Goal: Navigation & Orientation: Find specific page/section

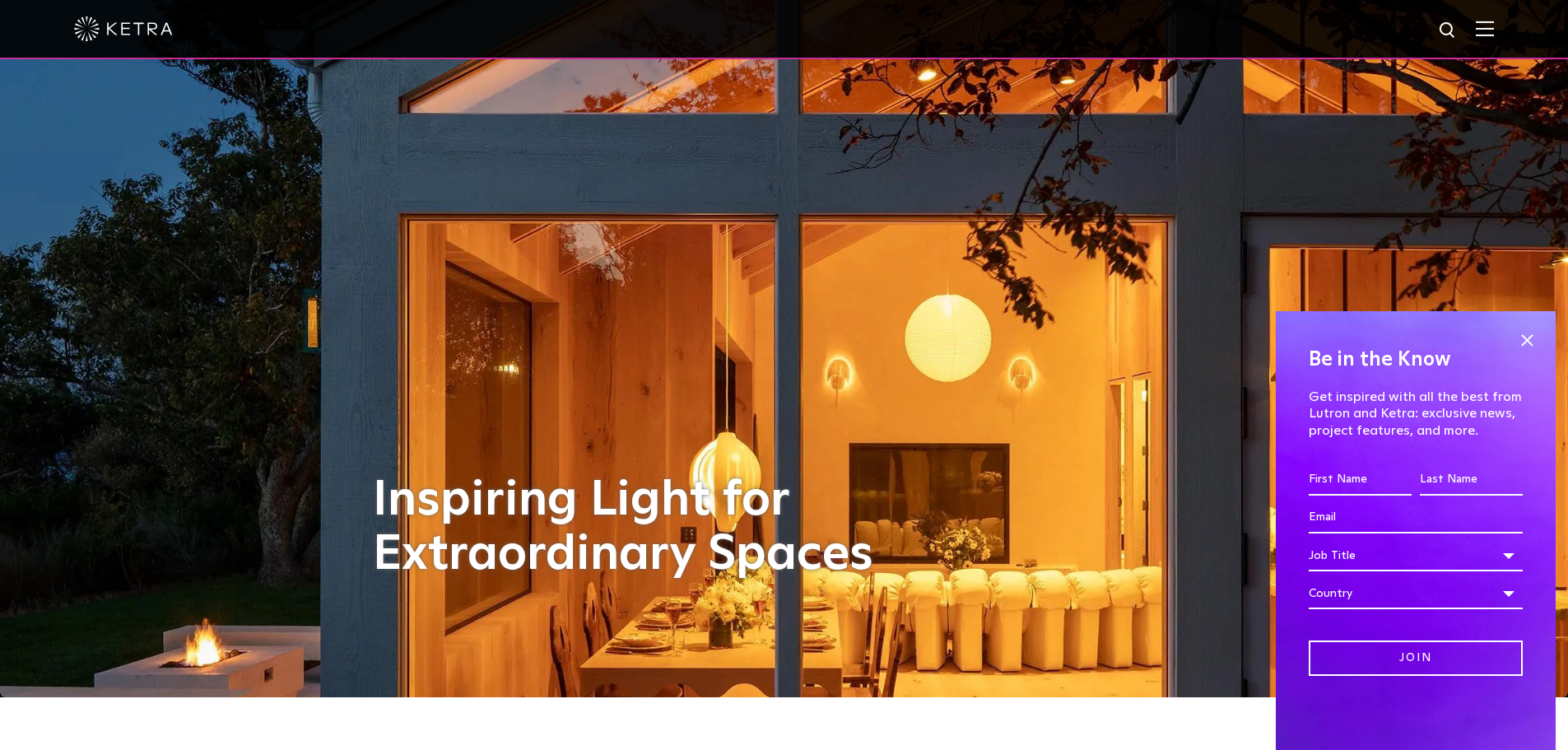
scroll to position [82, 0]
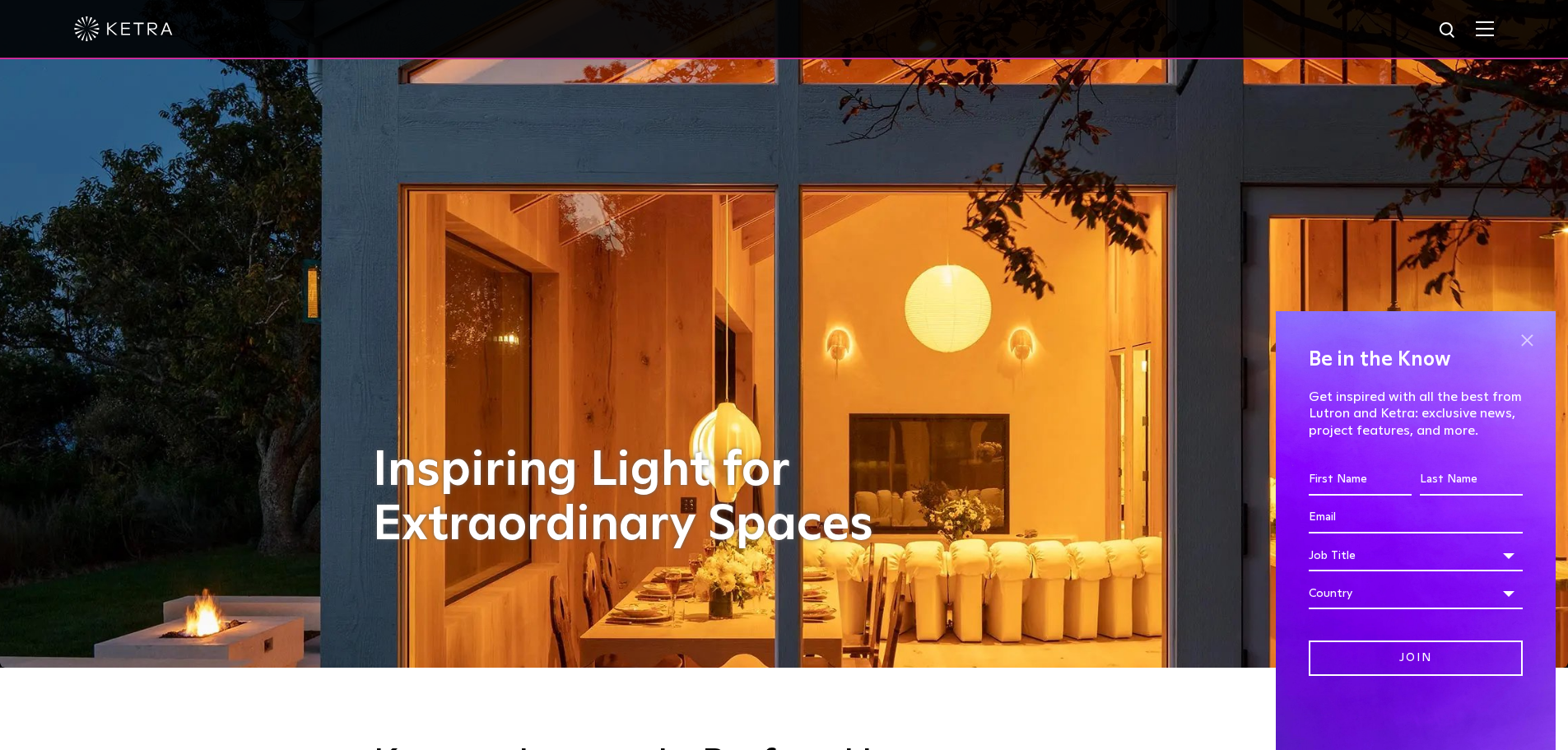
click at [1294, 336] on span at bounding box center [1527, 340] width 25 height 25
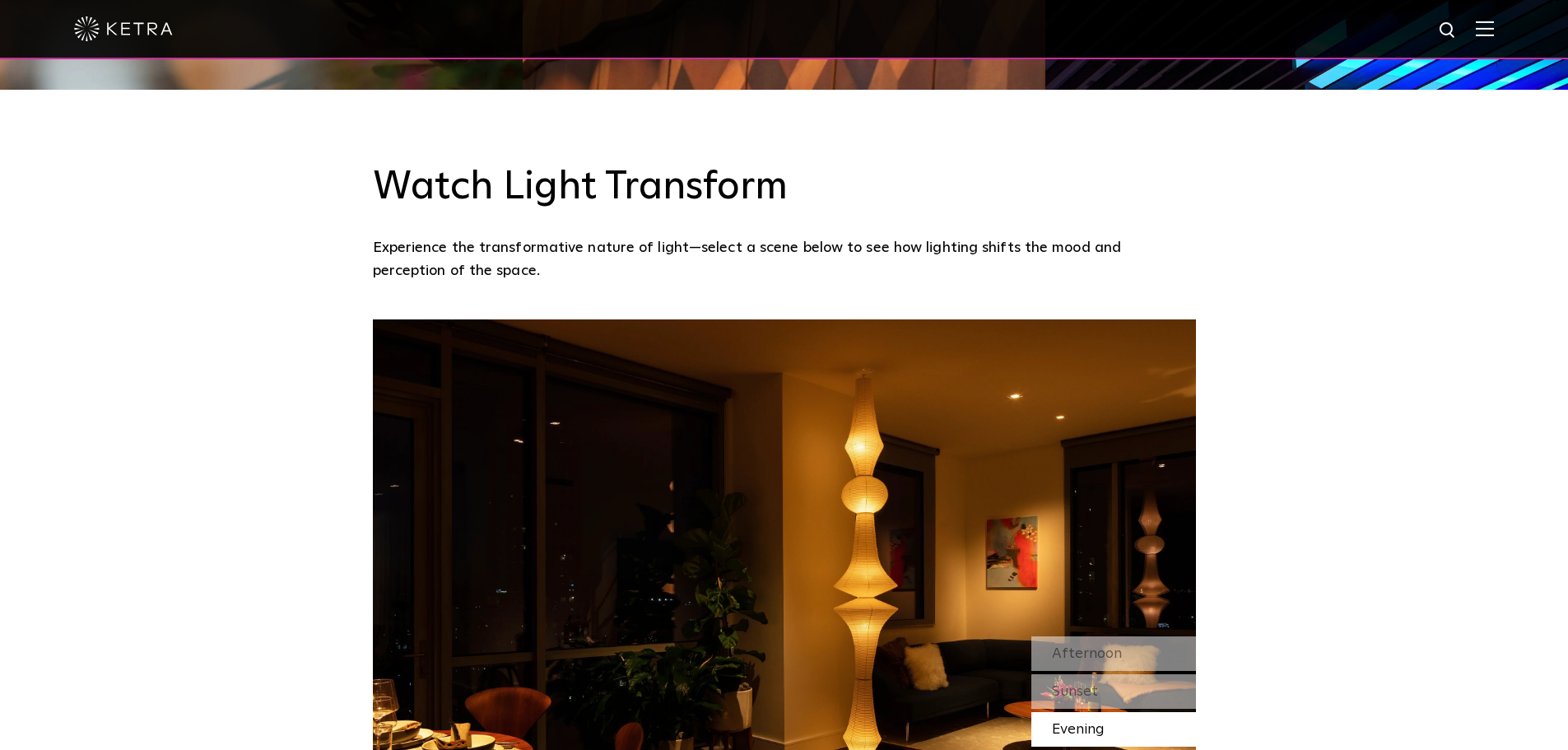
scroll to position [1399, 0]
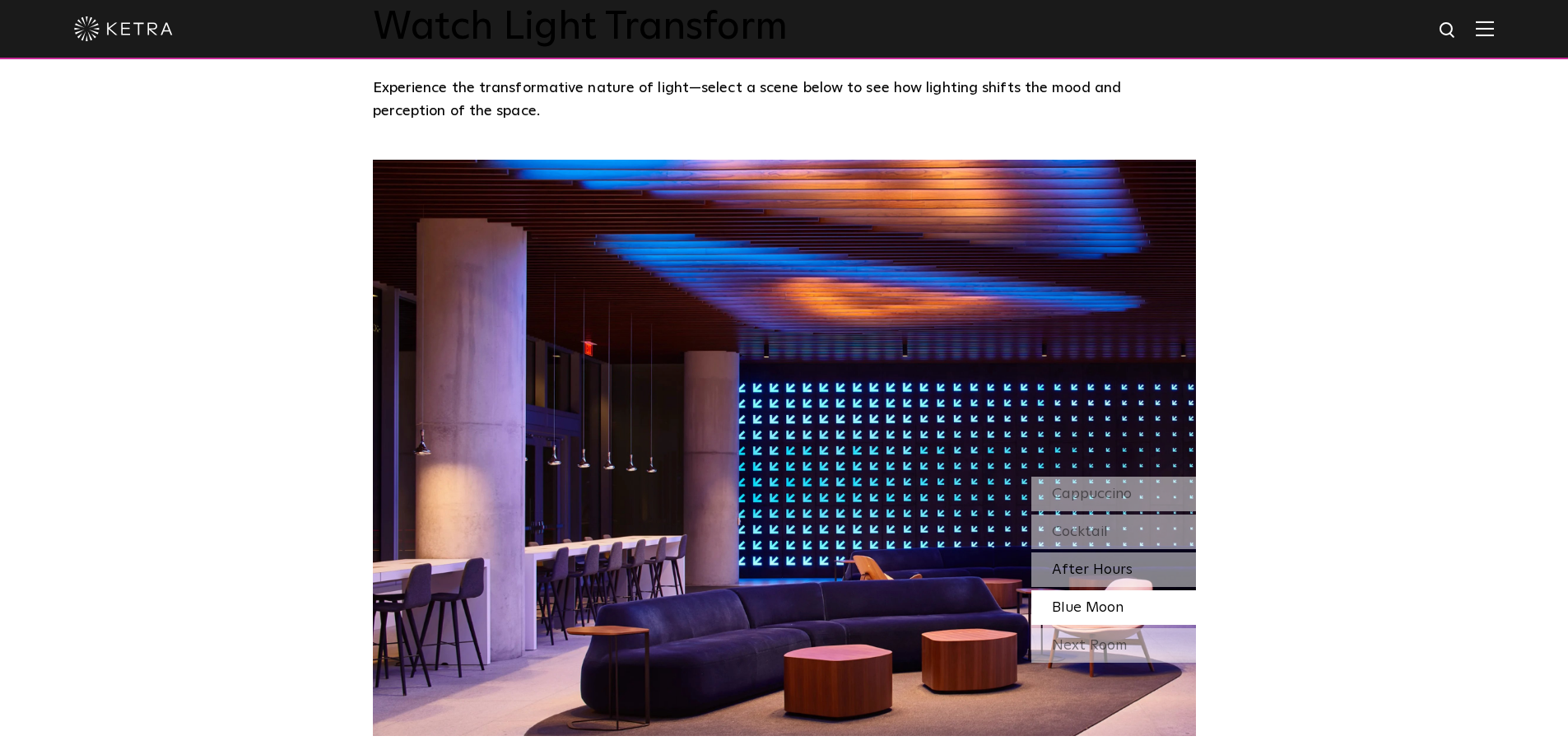
click at [1133, 558] on div "After Hours" at bounding box center [1114, 570] width 165 height 35
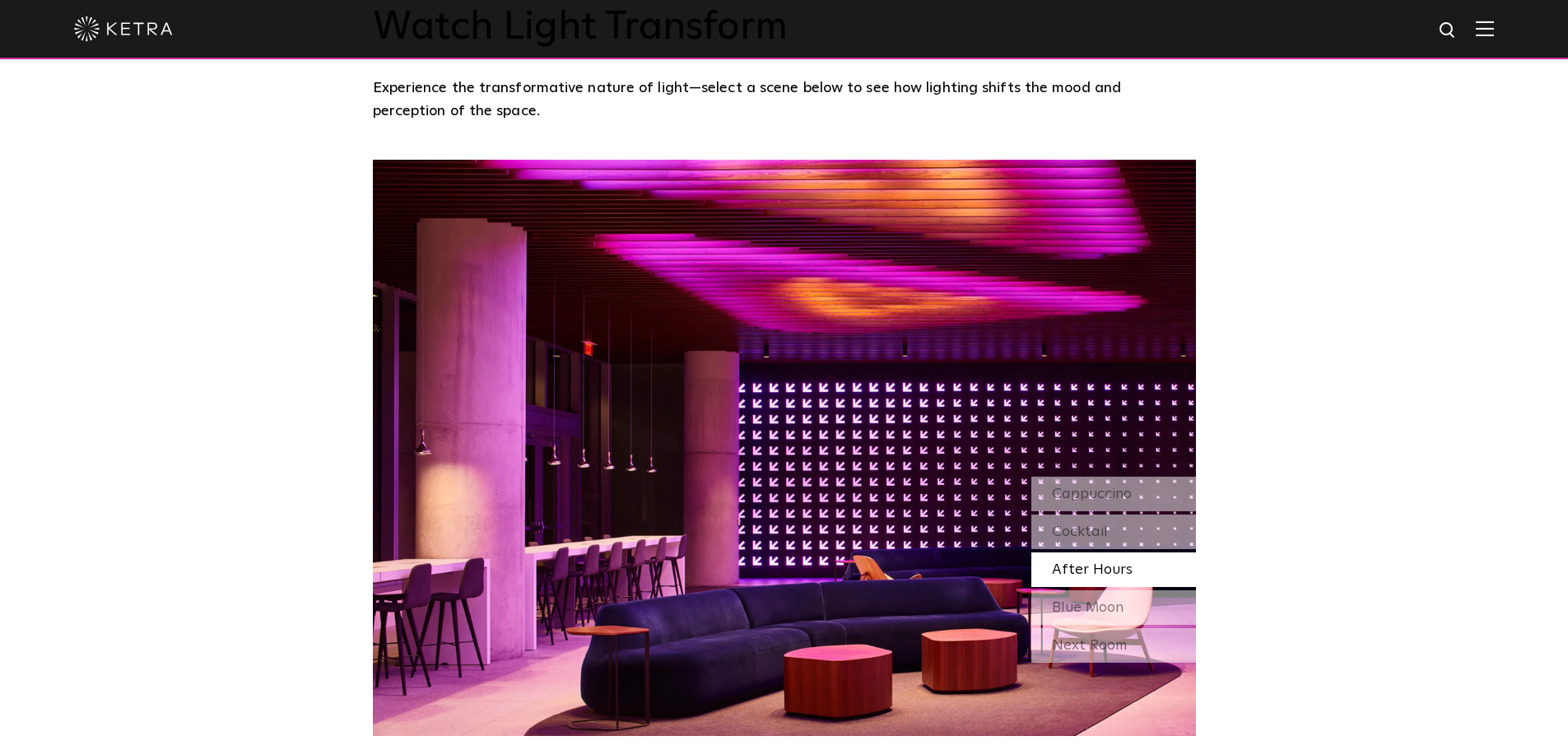
click at [1157, 643] on div "Next Room" at bounding box center [1114, 645] width 165 height 35
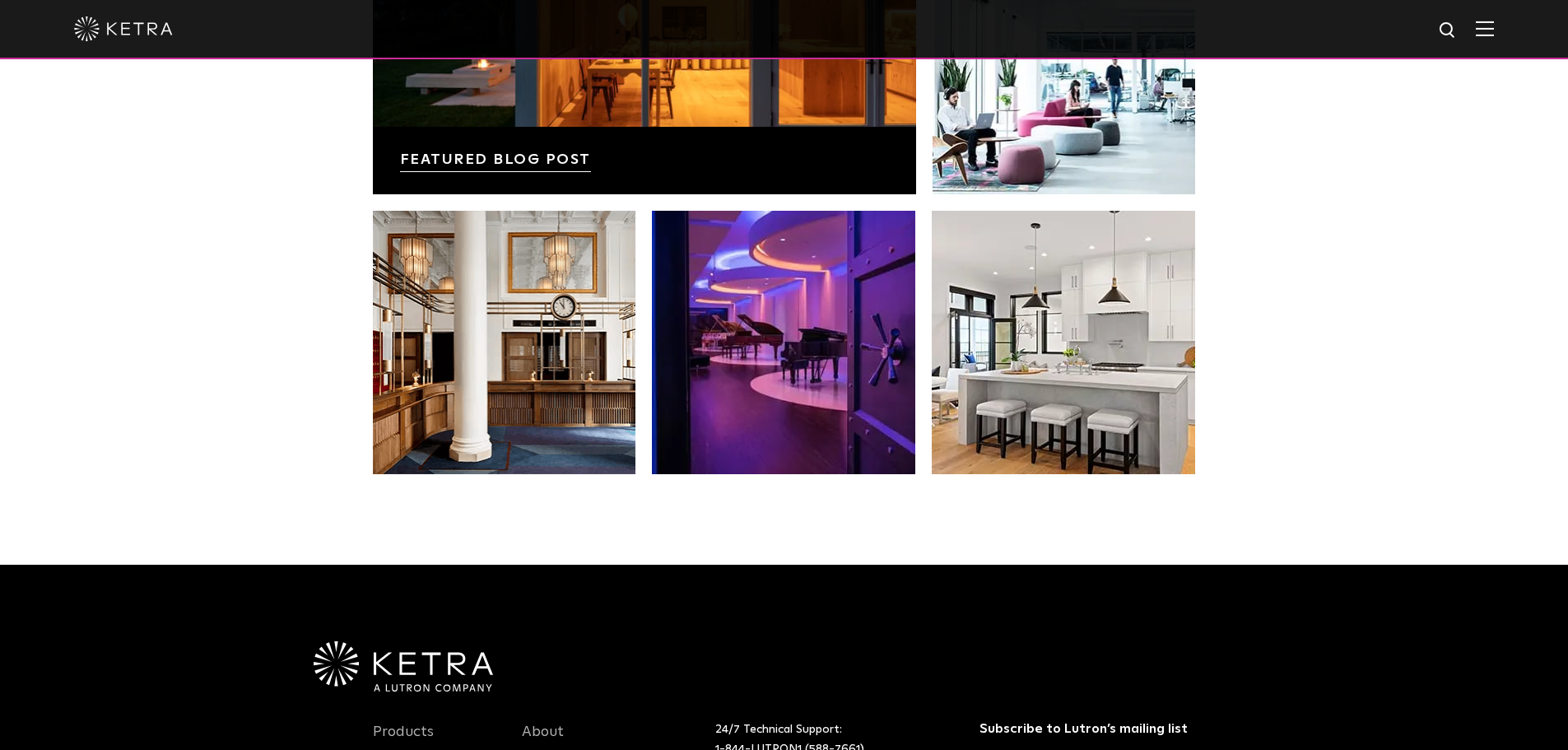
scroll to position [2963, 0]
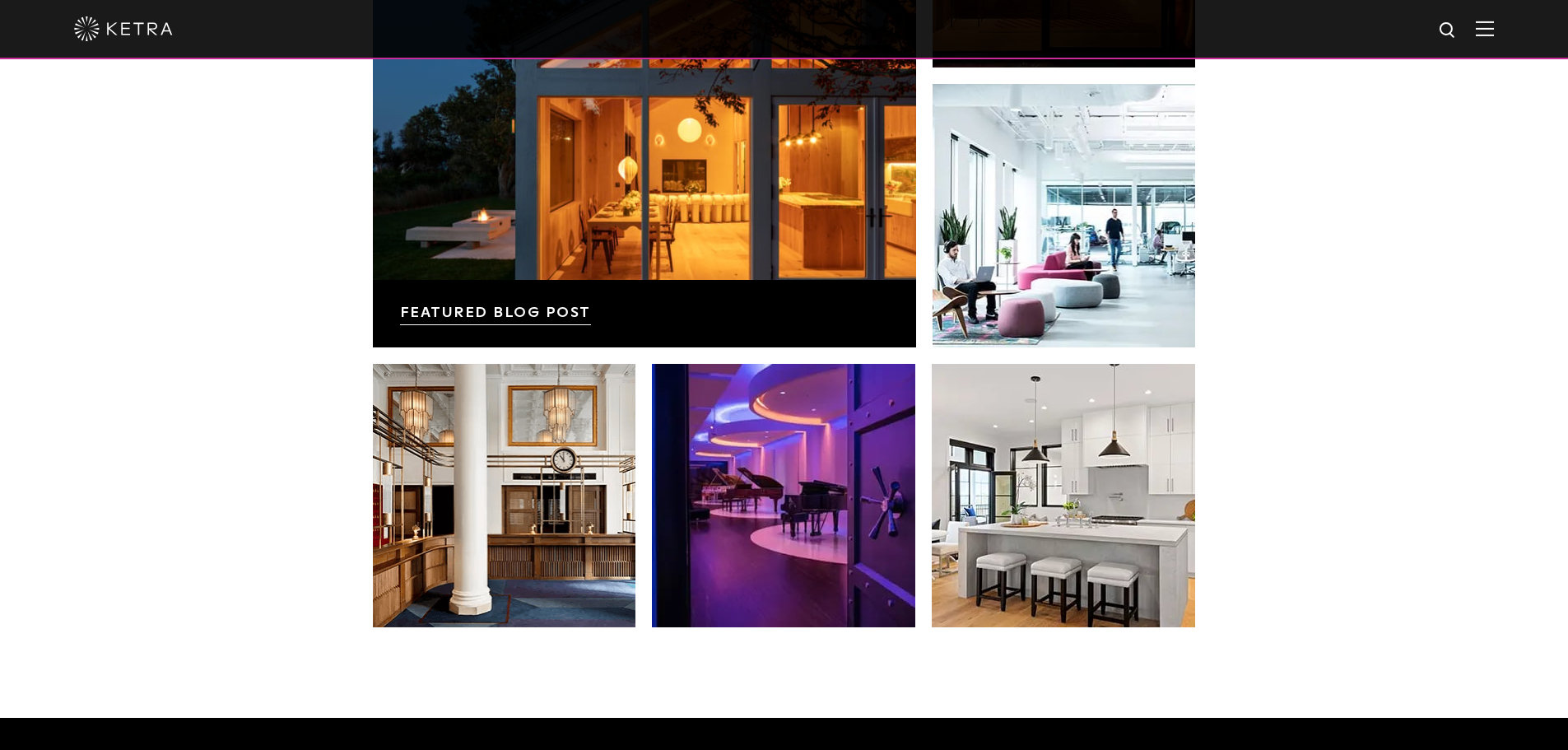
click at [1294, 33] on img at bounding box center [1485, 28] width 18 height 15
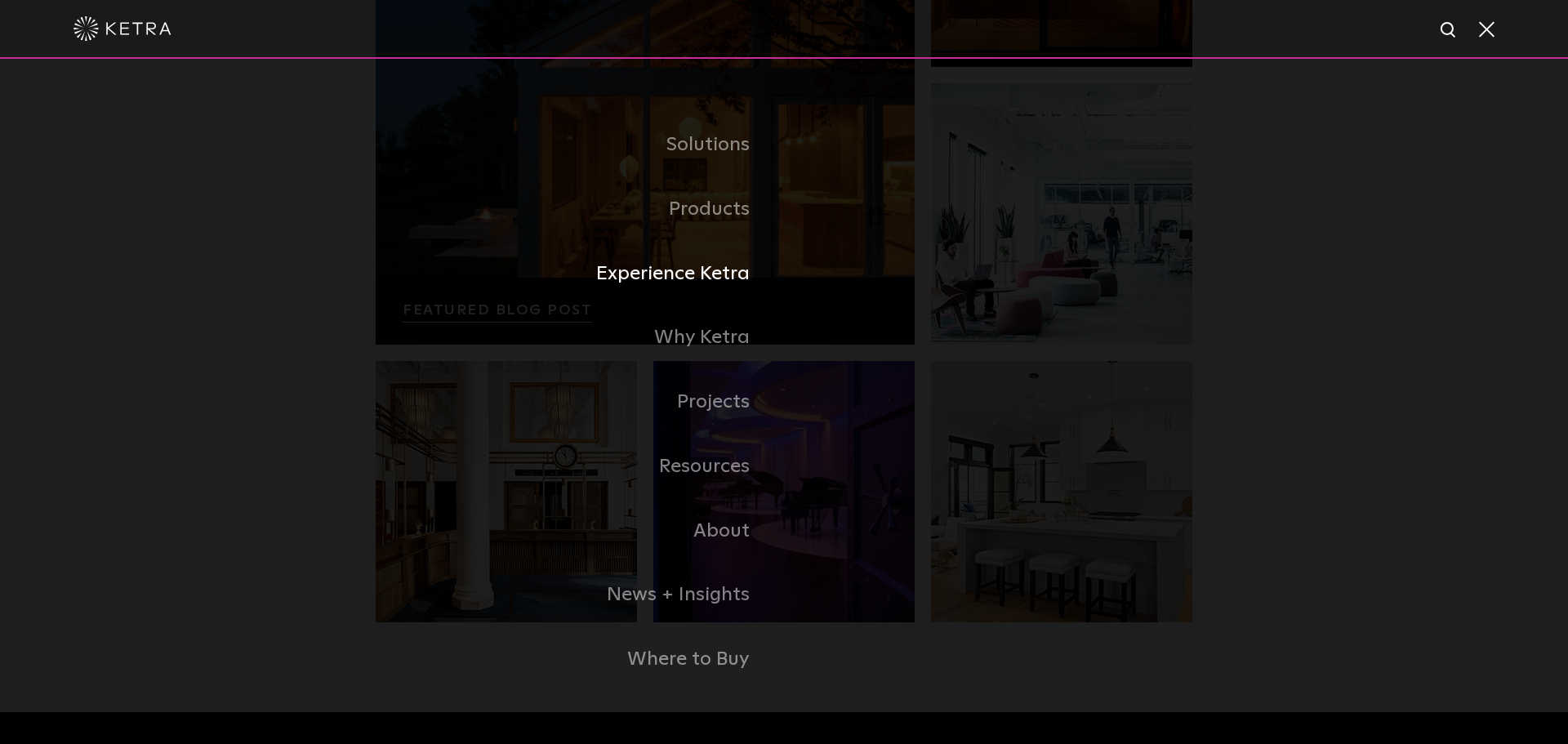
click at [733, 265] on link "Experience Ketra" at bounding box center [579, 274] width 408 height 64
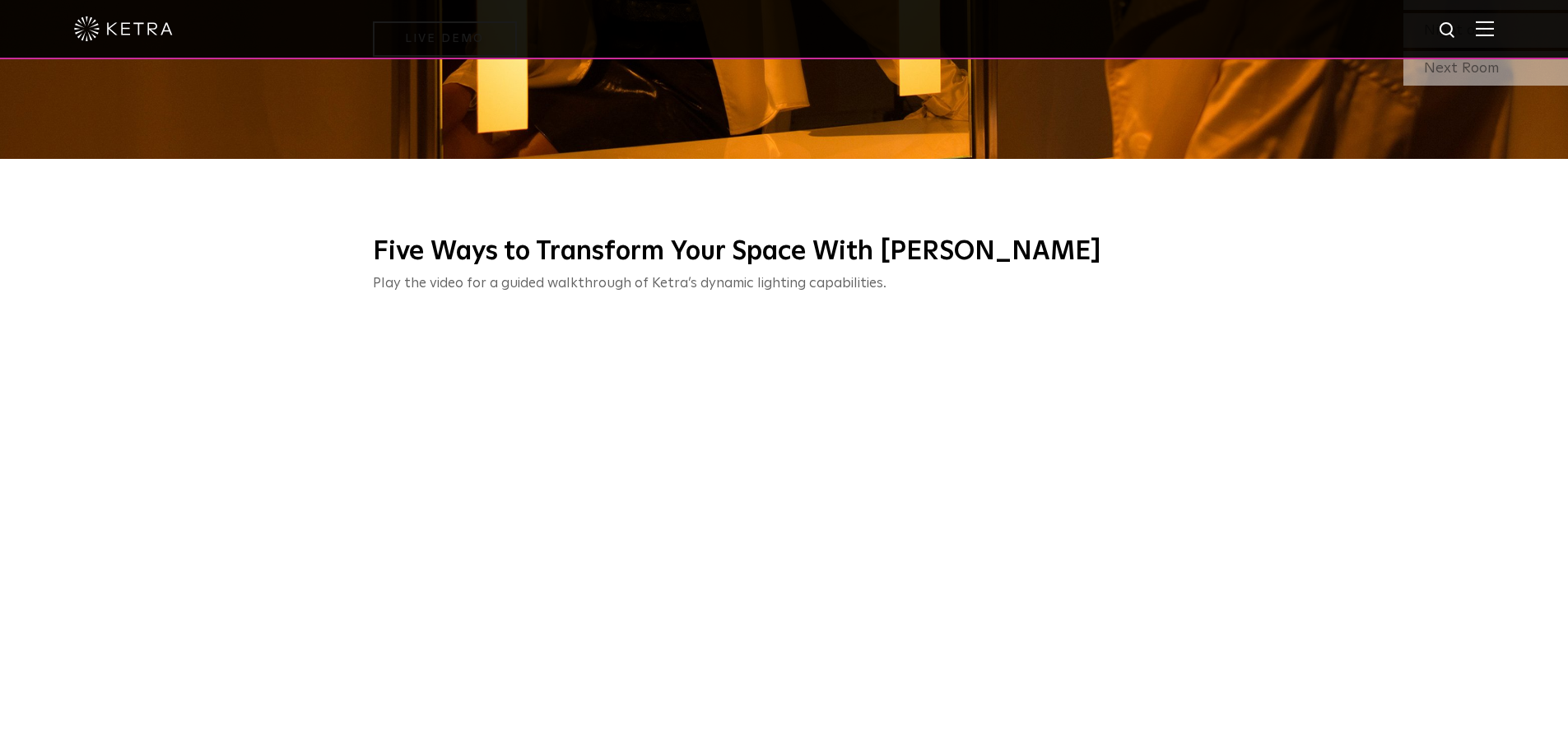
scroll to position [658, 0]
